Goal: Task Accomplishment & Management: Manage account settings

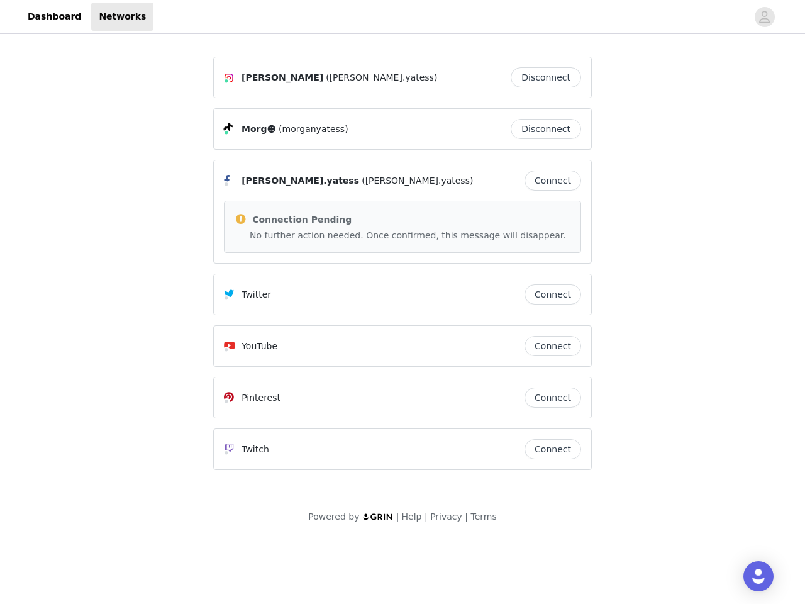
click at [402, 269] on div "[PERSON_NAME] ([PERSON_NAME].yatess) Disconnect Morg☻ (morganyatess) Disconnect…" at bounding box center [402, 263] width 378 height 413
click at [402, 17] on div at bounding box center [449, 17] width 593 height 28
click at [764, 17] on icon "avatar" at bounding box center [764, 17] width 12 height 20
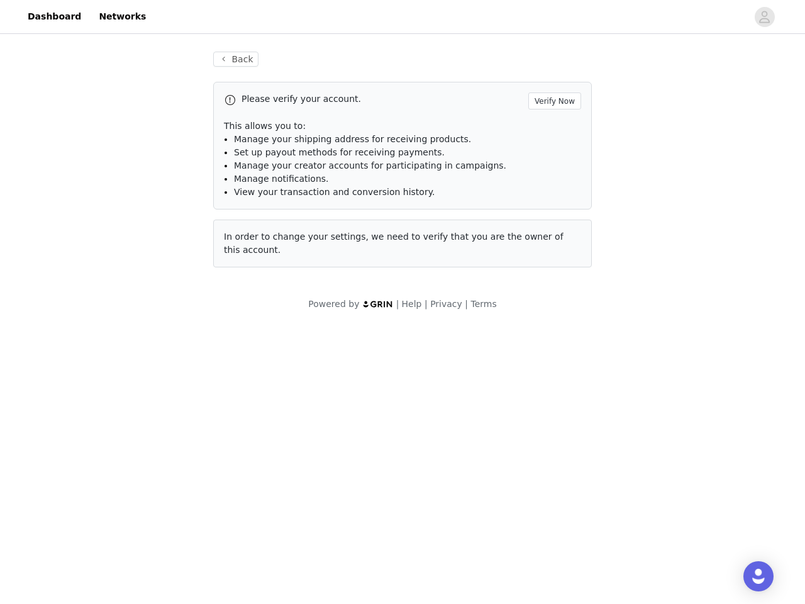
click at [549, 77] on div "Back Please verify your account. Verify Now This allows you to: Manage your shi…" at bounding box center [402, 159] width 409 height 246
click at [549, 129] on p "This allows you to:" at bounding box center [402, 125] width 357 height 13
click at [553, 180] on li "Manage notifications." at bounding box center [407, 178] width 347 height 13
click at [553, 297] on div "Powered by | Help | Privacy | Terms" at bounding box center [402, 311] width 805 height 28
click at [553, 346] on body "Dashboard Networks Back Please verify your account. Verify Now This allows you …" at bounding box center [402, 302] width 805 height 604
